Goal: Check status: Check status

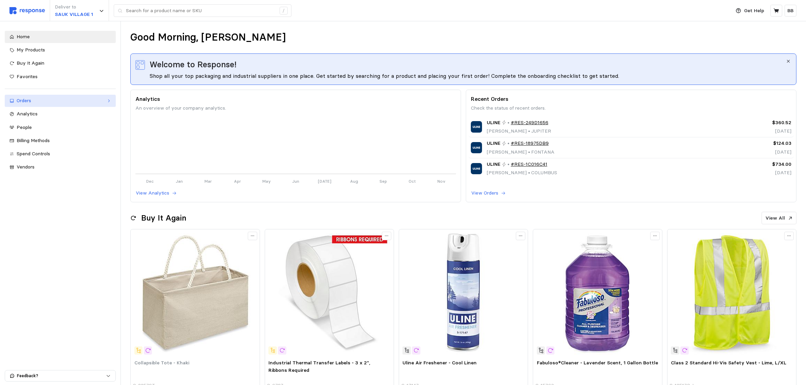
click at [46, 101] on div "Orders" at bounding box center [60, 100] width 87 height 7
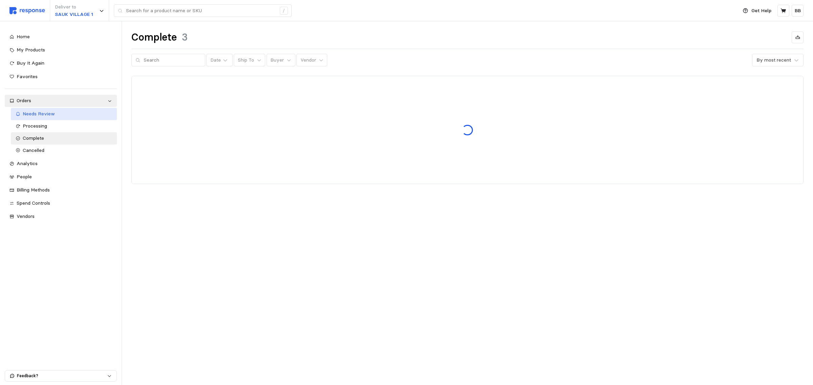
click at [49, 113] on span "Needs Review" at bounding box center [39, 114] width 32 height 6
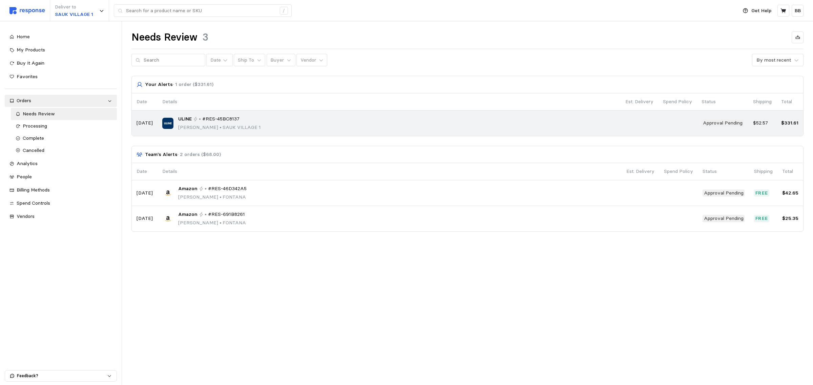
click at [234, 126] on p "[PERSON_NAME] • [GEOGRAPHIC_DATA] 1" at bounding box center [219, 127] width 83 height 7
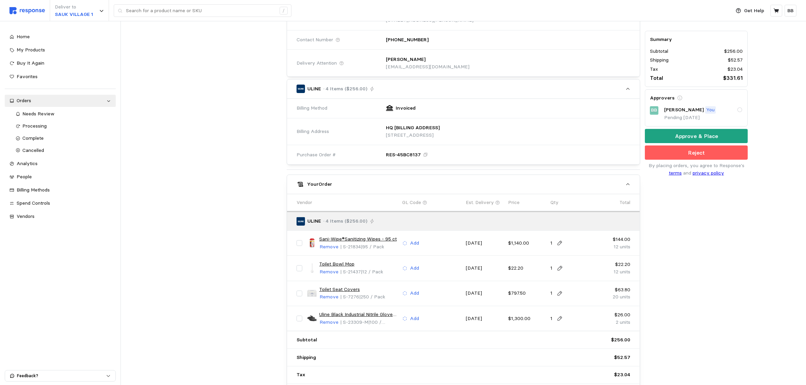
scroll to position [197, 0]
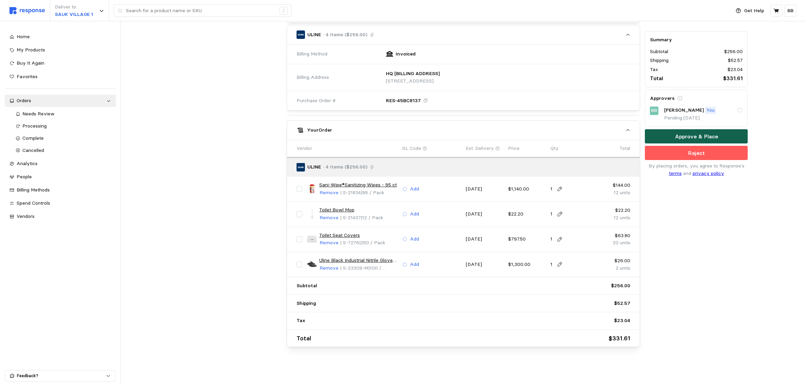
click at [694, 137] on p "Approve & Place" at bounding box center [696, 136] width 43 height 8
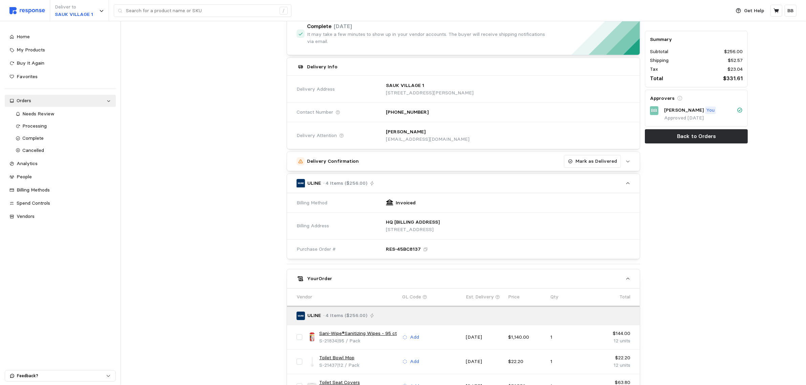
scroll to position [0, 0]
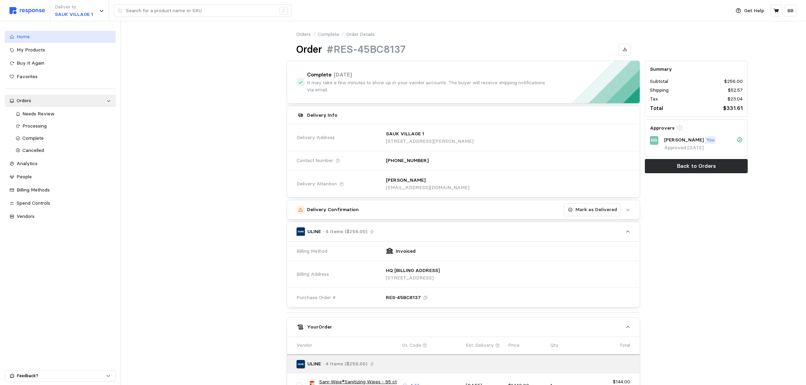
click at [46, 39] on div "Home" at bounding box center [64, 36] width 94 height 7
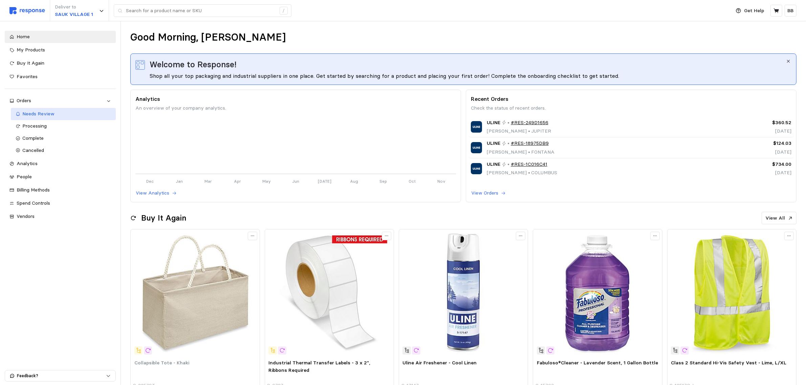
click at [62, 119] on link "Needs Review" at bounding box center [63, 114] width 105 height 12
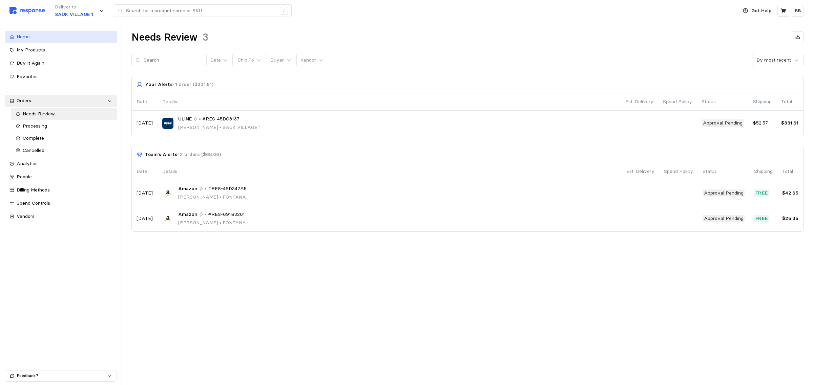
click at [58, 36] on div "Home" at bounding box center [64, 36] width 95 height 7
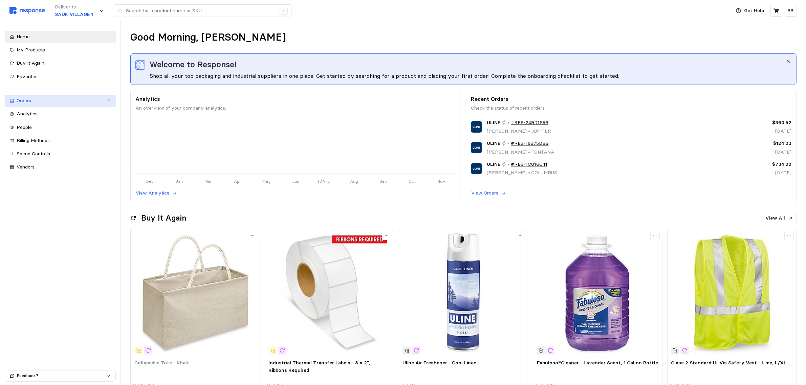
click at [43, 99] on div "Orders" at bounding box center [60, 100] width 87 height 7
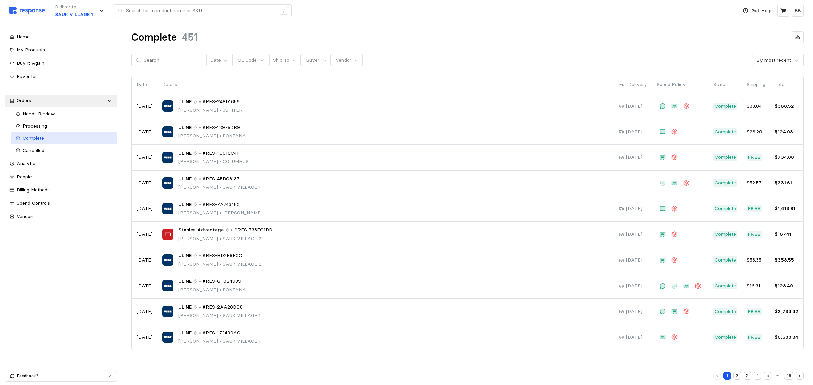
click at [53, 138] on div "Complete" at bounding box center [68, 138] width 90 height 7
click at [278, 62] on p "Ship To" at bounding box center [281, 60] width 16 height 7
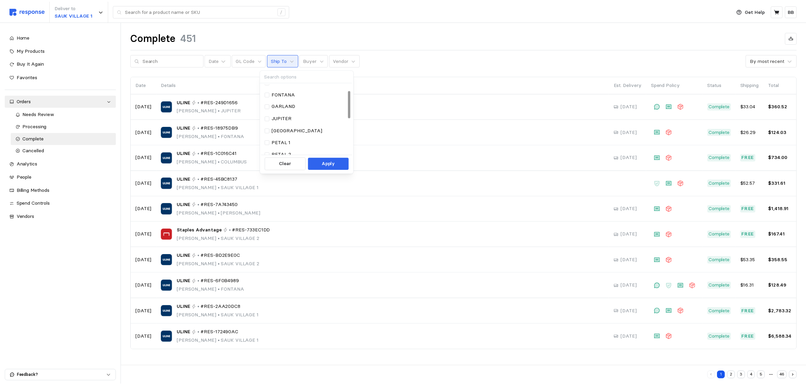
scroll to position [110, 0]
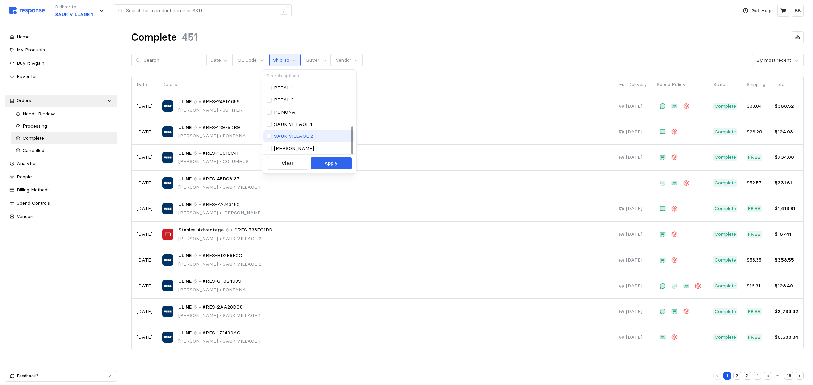
click at [293, 137] on p "SAUK VILLAGE 2" at bounding box center [293, 136] width 39 height 7
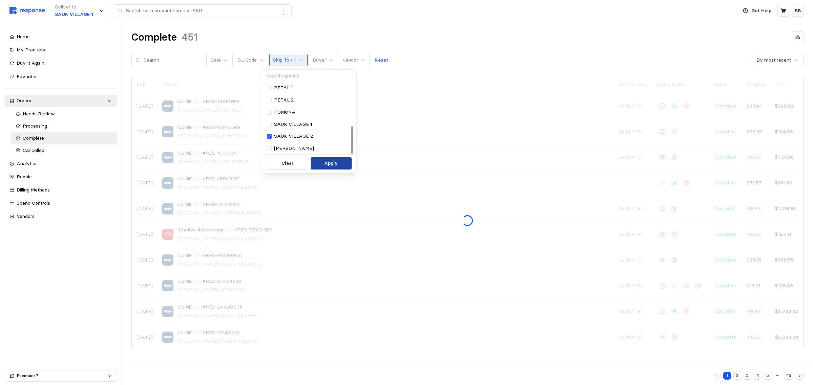
click at [330, 158] on button "Apply" at bounding box center [330, 163] width 41 height 12
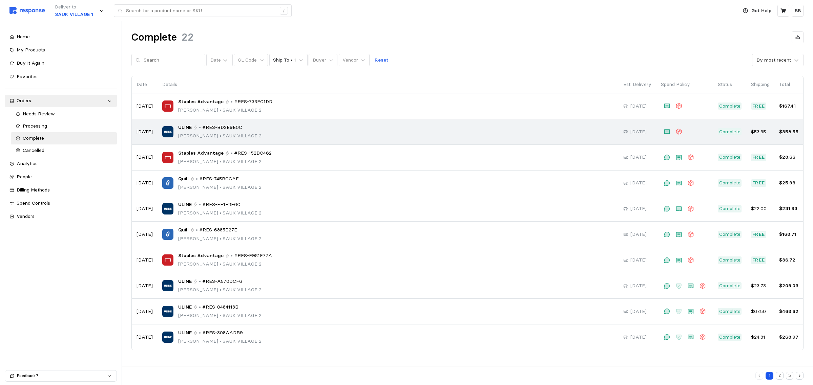
click at [304, 133] on div "ULINE • #RES-BD2E9E0C [PERSON_NAME] • [GEOGRAPHIC_DATA] 2" at bounding box center [387, 132] width 451 height 16
